Goal: Information Seeking & Learning: Learn about a topic

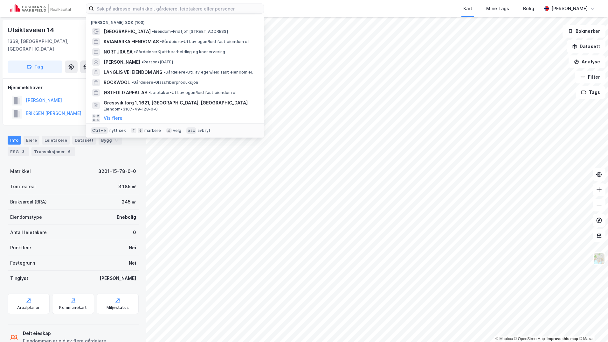
click at [174, 10] on input at bounding box center [179, 9] width 170 height 10
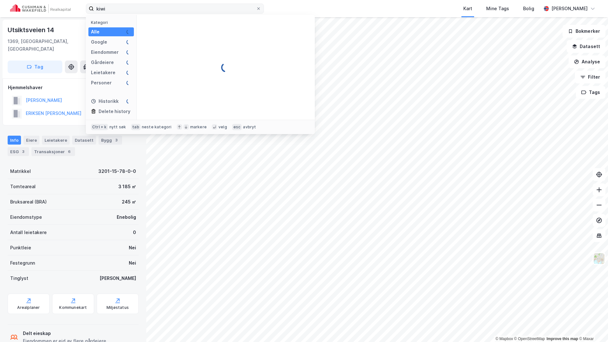
type input "kiwi"
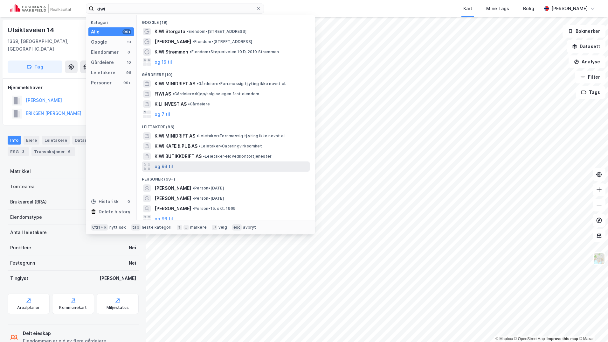
click at [165, 167] on button "og 93 til" at bounding box center [164, 167] width 18 height 8
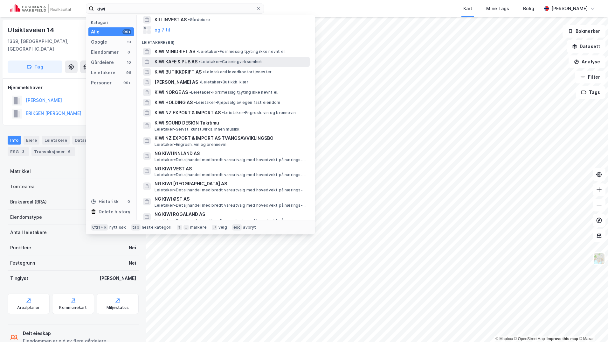
scroll to position [95, 0]
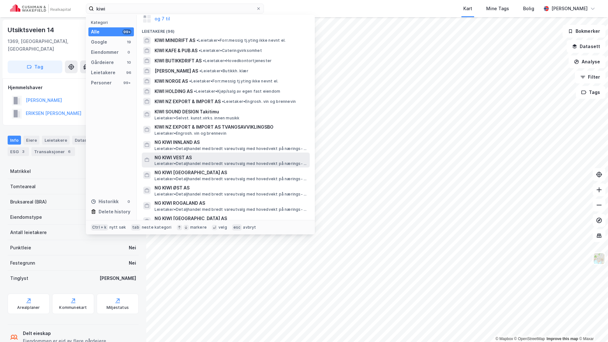
click at [181, 154] on span "NG KIWI VEST AS" at bounding box center [231, 158] width 153 height 8
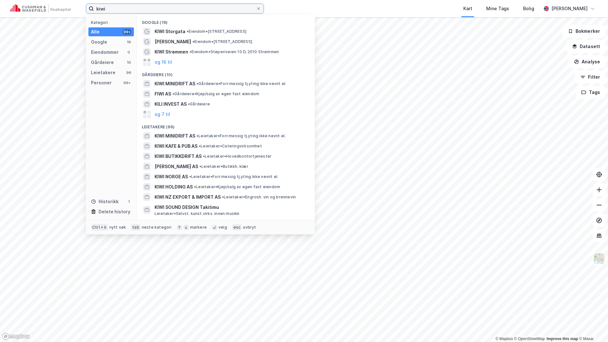
click at [117, 7] on input "kiwi" at bounding box center [175, 9] width 162 height 10
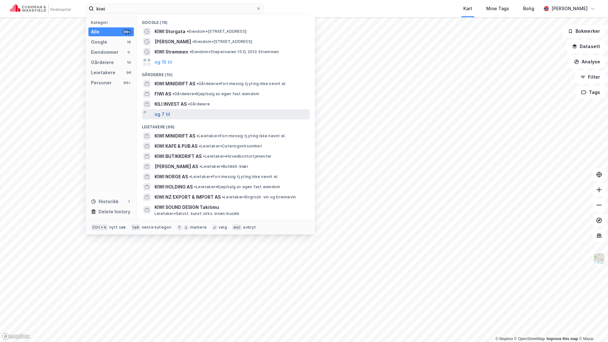
click at [165, 114] on button "og 7 til" at bounding box center [163, 114] width 16 height 8
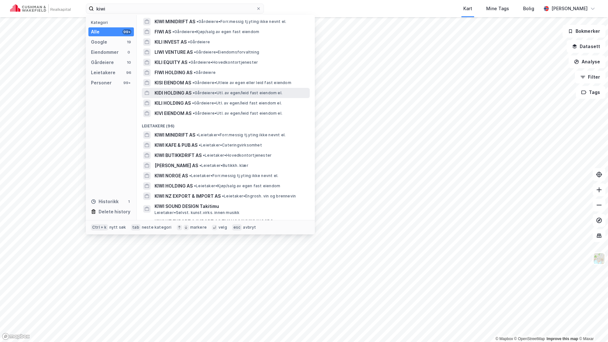
scroll to position [64, 0]
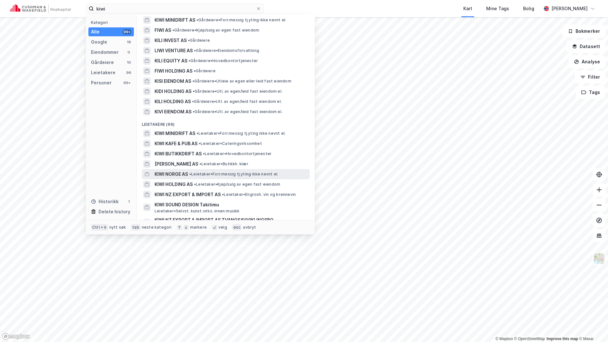
click at [183, 172] on span "KIWI NORGE AS" at bounding box center [171, 174] width 33 height 8
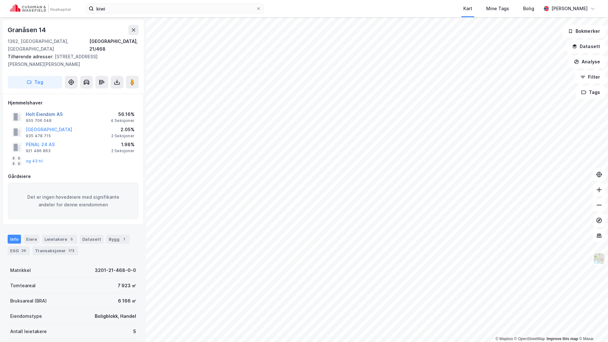
click at [0, 0] on button "Holt Eiendom AS" at bounding box center [0, 0] width 0 height 0
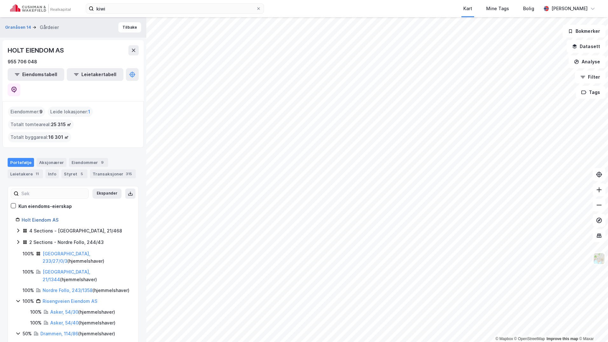
click at [47, 217] on link "Holt Eiendom AS" at bounding box center [40, 219] width 37 height 5
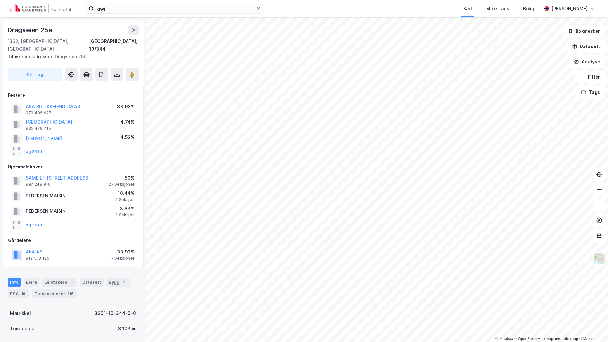
click at [82, 299] on div "© Mapbox © OpenStreetMap Improve this map © Maxar [STREET_ADDRESS][GEOGRAPHIC_D…" at bounding box center [304, 179] width 608 height 325
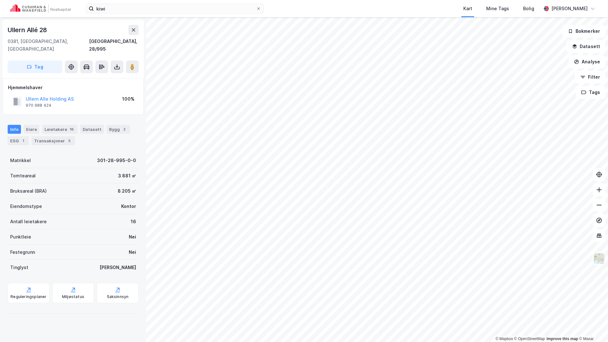
click at [431, 341] on html "kiwi Kart Mine Tags Bolig [PERSON_NAME] © Mapbox © OpenStreetMap Improve this m…" at bounding box center [304, 171] width 608 height 342
click at [556, 341] on html "kiwi Kart Mine Tags Bolig [PERSON_NAME] © Mapbox © OpenStreetMap Improve this m…" at bounding box center [304, 171] width 608 height 342
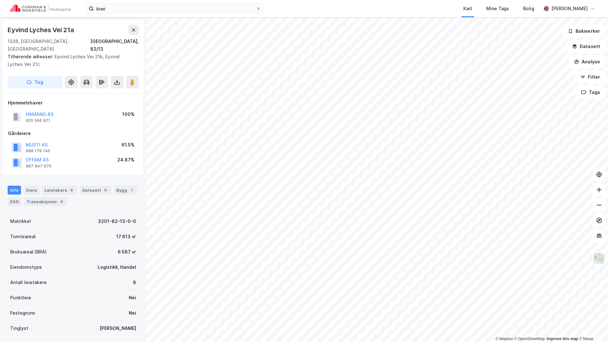
click at [0, 145] on html "kiwi Kart Mine Tags Bolig [PERSON_NAME] © Mapbox © OpenStreetMap Improve this m…" at bounding box center [304, 171] width 608 height 342
click at [101, 228] on div "© Mapbox © OpenStreetMap Improve this map © Maxar Eyvind [STREET_ADDRESS][GEOGR…" at bounding box center [304, 179] width 608 height 325
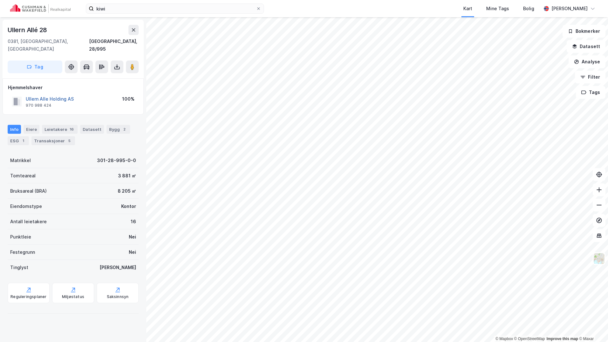
click at [0, 0] on button "Ullern Alle Holding AS" at bounding box center [0, 0] width 0 height 0
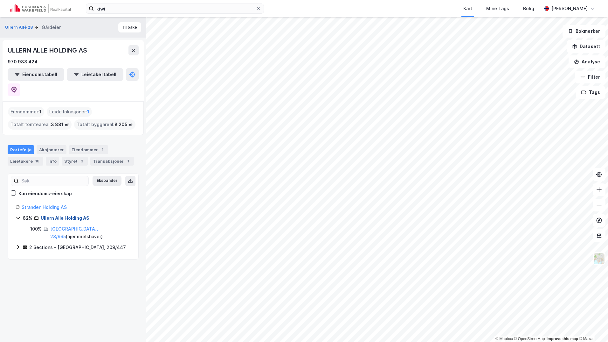
click at [56, 215] on link "Ullern Alle Holding AS" at bounding box center [65, 217] width 49 height 5
click at [17, 87] on icon at bounding box center [14, 90] width 6 height 6
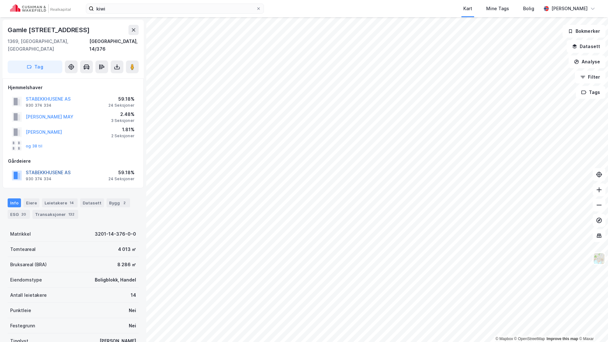
click at [0, 0] on button "STABEKKHUSENE AS" at bounding box center [0, 0] width 0 height 0
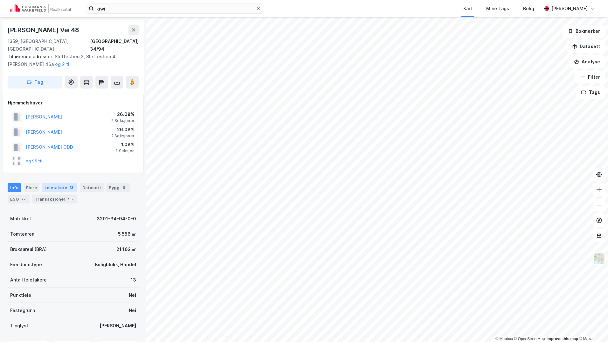
click at [56, 183] on div "Leietakere 13" at bounding box center [59, 187] width 35 height 9
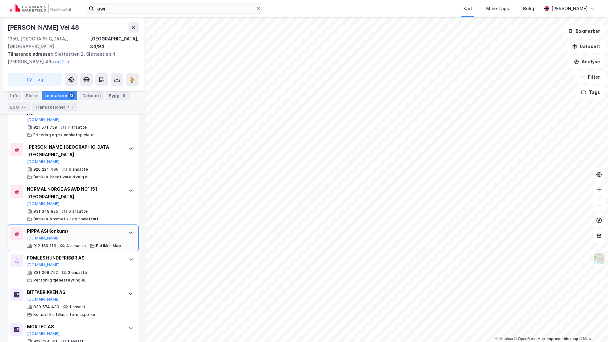
scroll to position [462, 0]
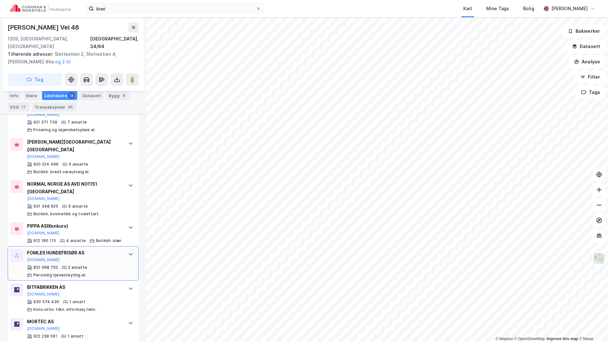
click at [66, 249] on div "FOMLES HUNDEFRISØR AS" at bounding box center [74, 253] width 95 height 8
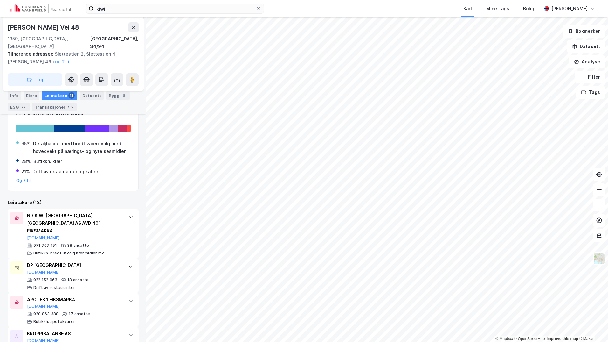
scroll to position [127, 0]
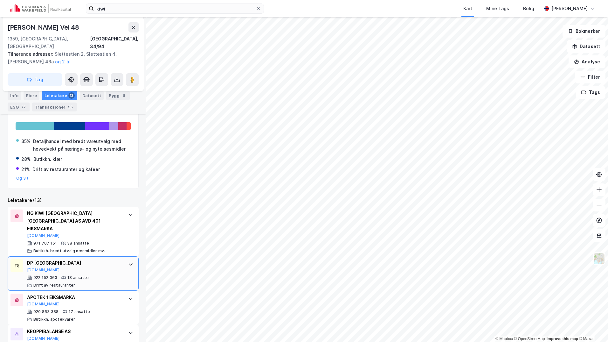
click at [53, 259] on div "DP EIKSMARKA [DOMAIN_NAME] 922 152 063 18 ansatte Drift av restauranter" at bounding box center [74, 273] width 95 height 29
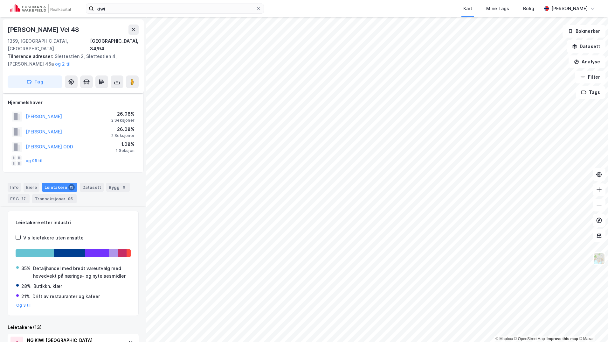
scroll to position [0, 0]
click at [326, 134] on div "© Mapbox © OpenStreetMap Improve this map © [PERSON_NAME] Vei 48 1359, [STREET_…" at bounding box center [304, 179] width 608 height 325
click at [130, 79] on icon at bounding box center [132, 82] width 6 height 6
click at [31, 183] on div "Eiere" at bounding box center [32, 187] width 16 height 9
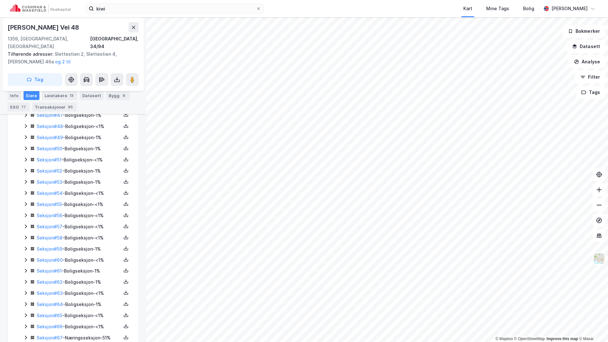
scroll to position [657, 0]
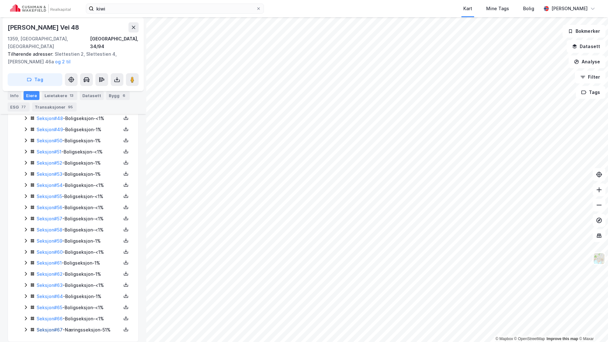
click at [47, 327] on link "Seksjon # 67" at bounding box center [50, 329] width 26 height 5
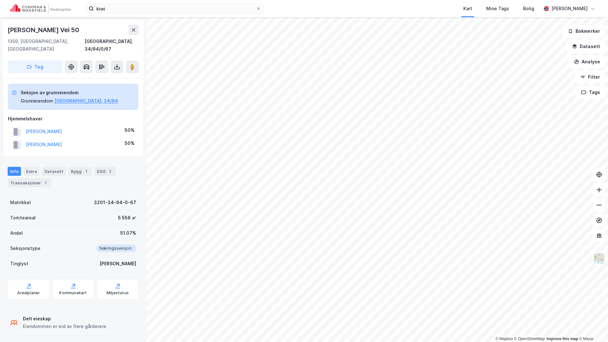
scroll to position [17, 0]
